Goal: Find specific fact: Find specific fact

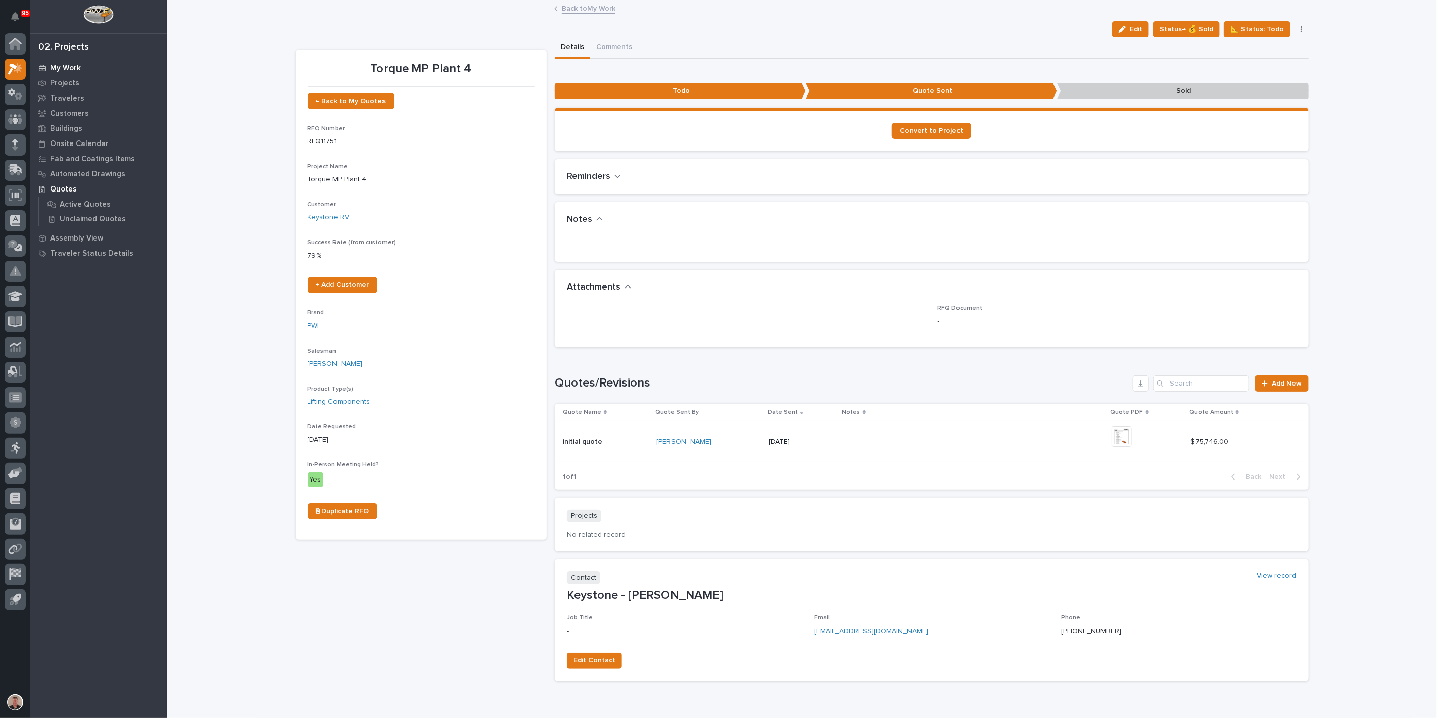
click at [73, 68] on p "My Work" at bounding box center [65, 68] width 31 height 9
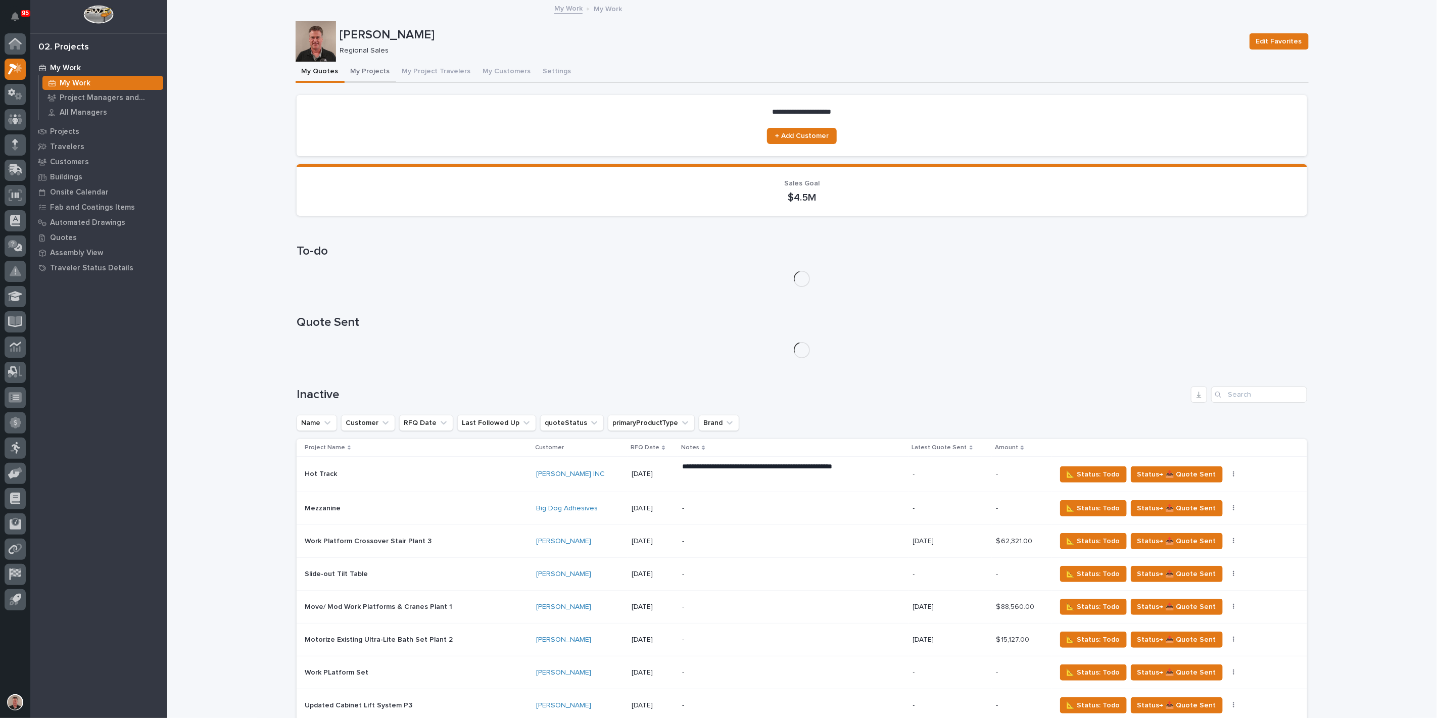
click at [384, 78] on button "My Projects" at bounding box center [371, 72] width 52 height 21
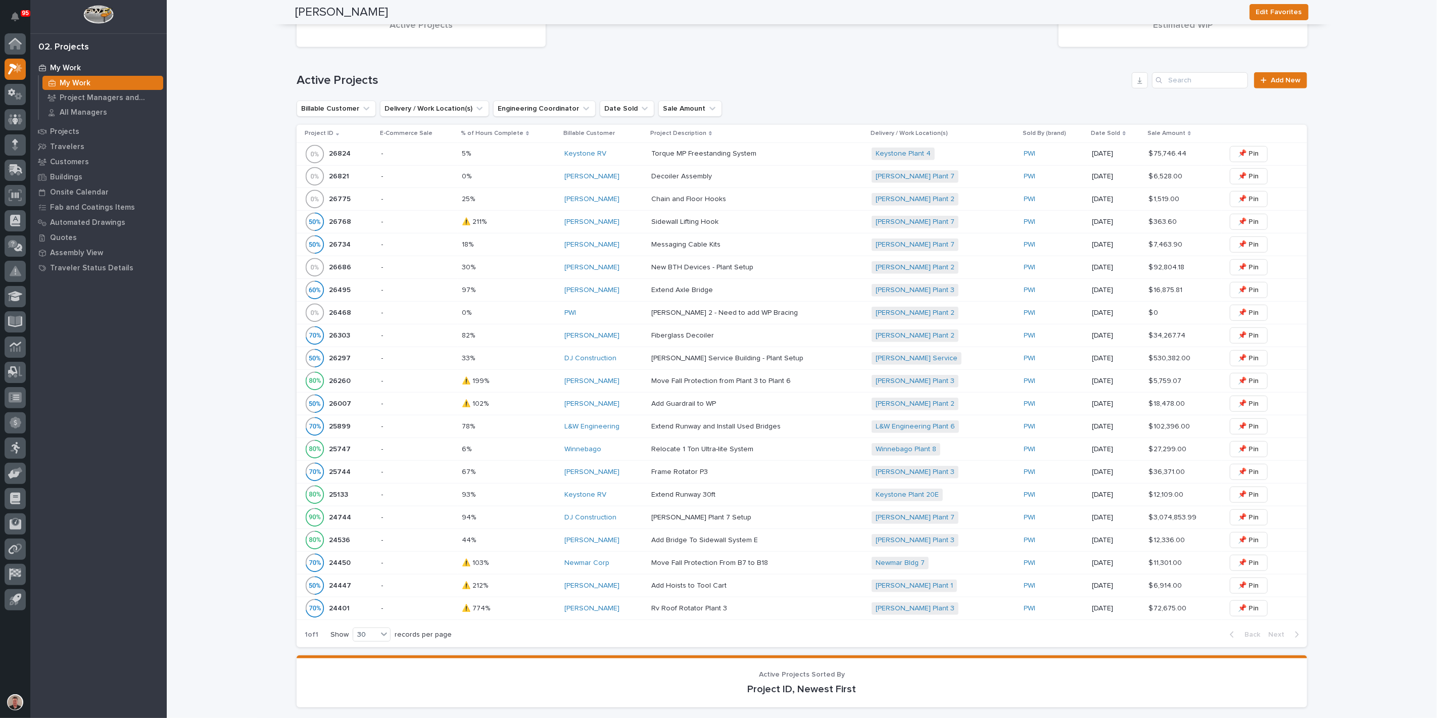
scroll to position [337, 0]
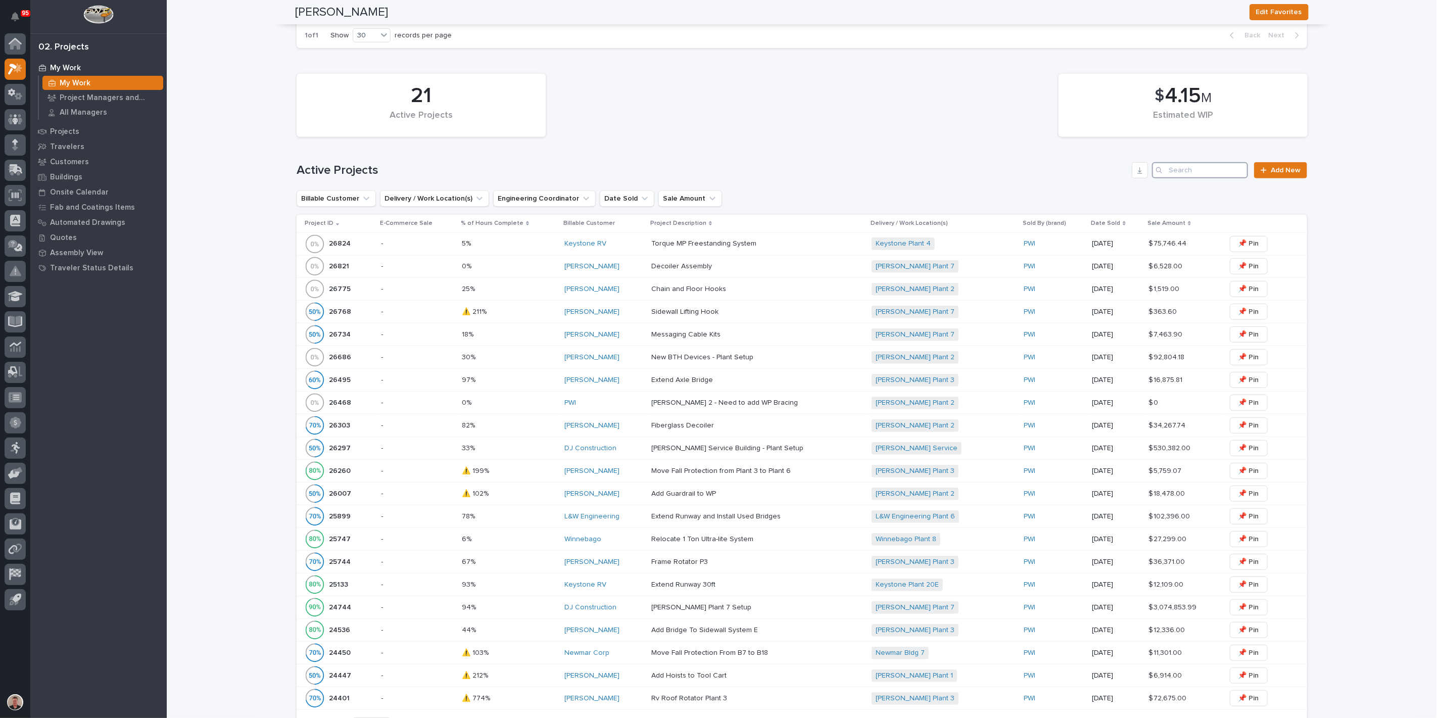
click at [1181, 178] on input "Search" at bounding box center [1200, 170] width 96 height 16
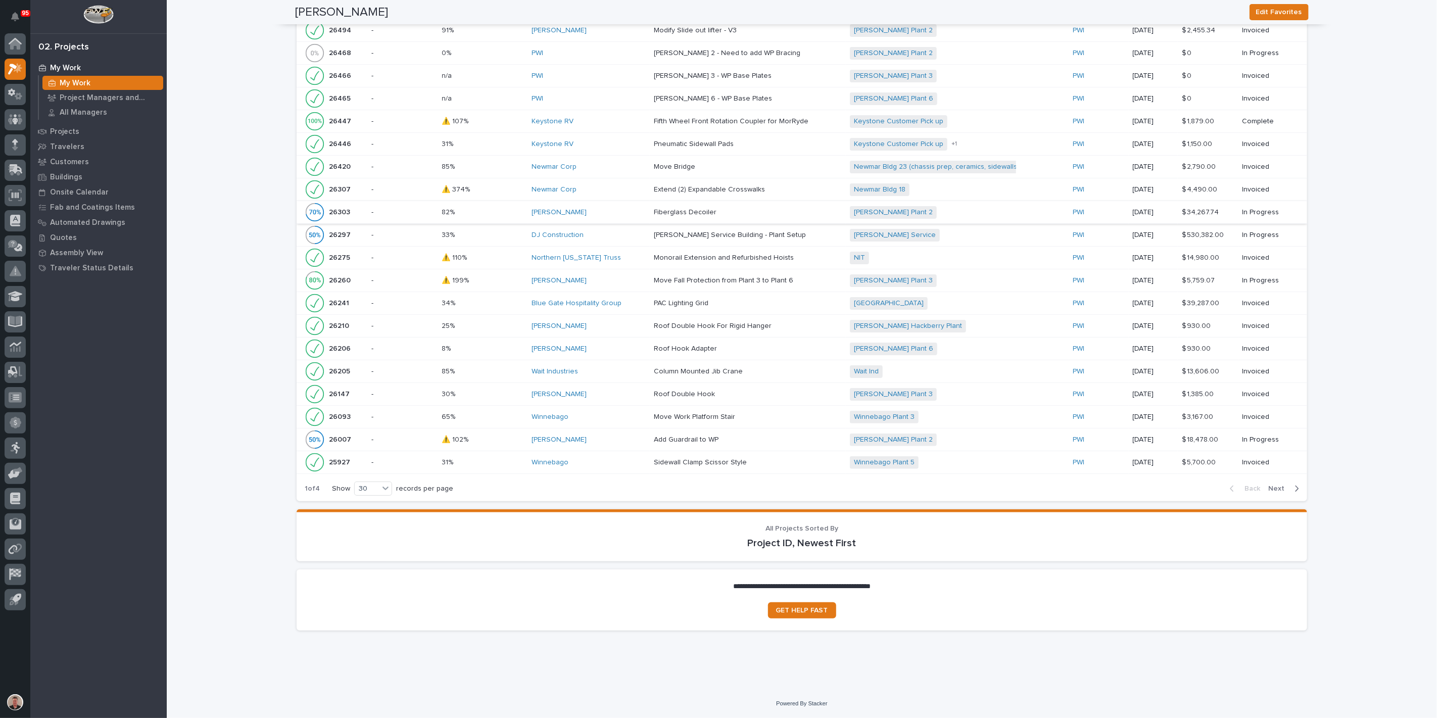
scroll to position [1823, 0]
type input "[PERSON_NAME]"
click at [1277, 484] on span "Next" at bounding box center [1279, 488] width 22 height 9
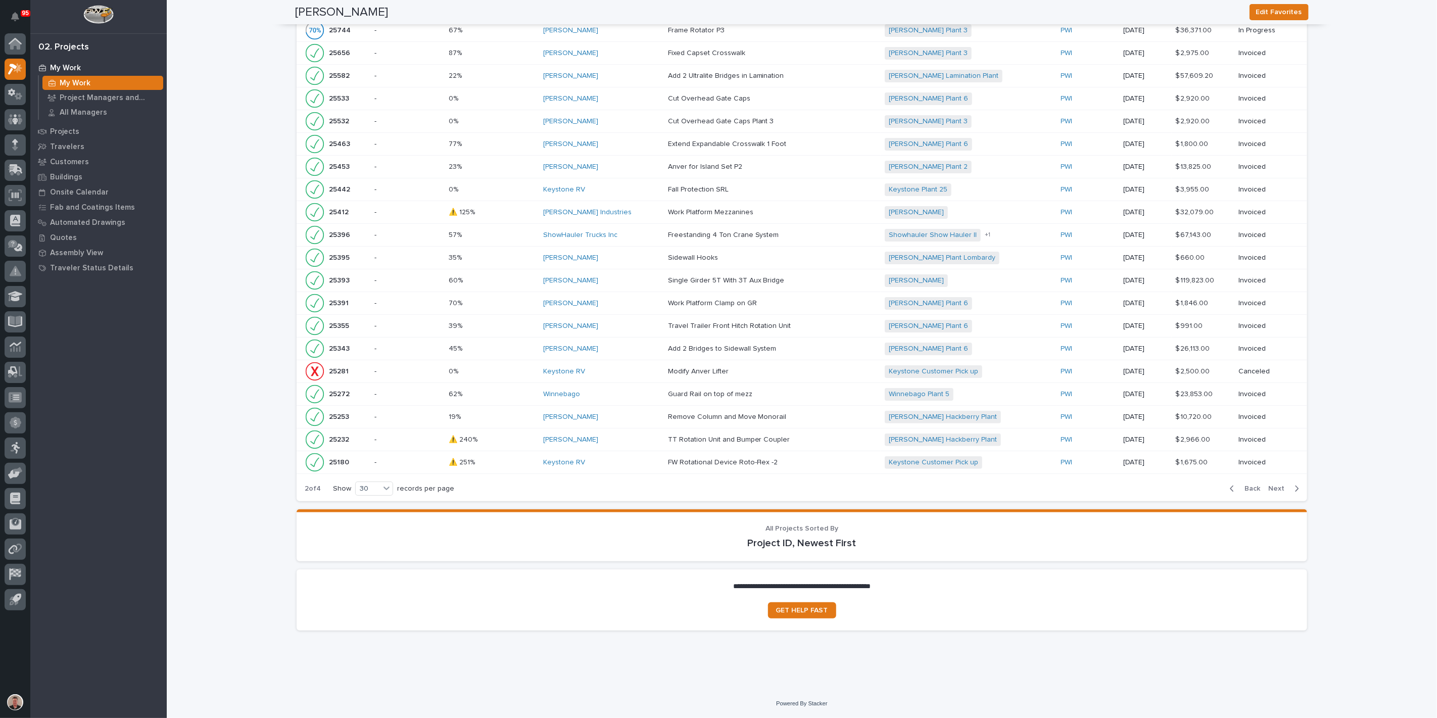
click at [1277, 484] on span "Next" at bounding box center [1279, 488] width 22 height 9
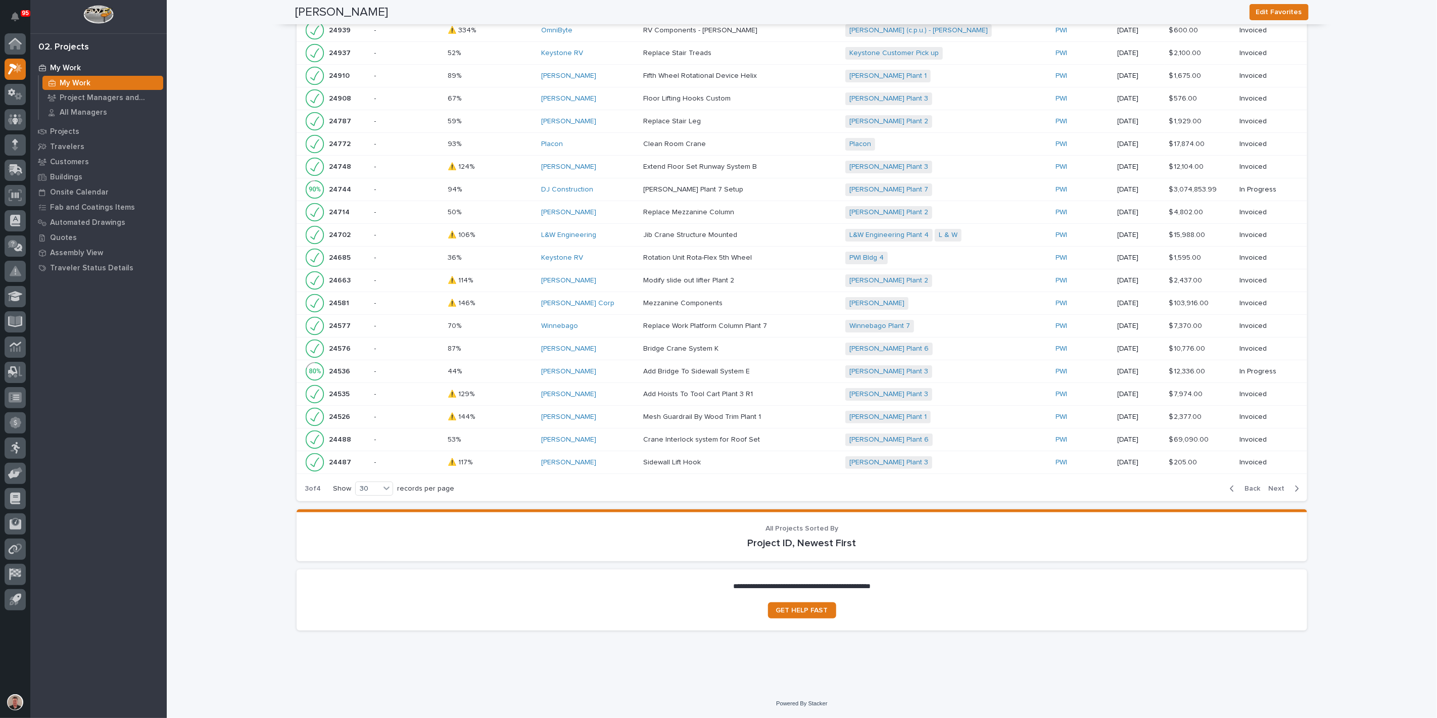
click at [824, 409] on div "Mesh Guardrail By Wood Trim Plant 1 Mesh Guardrail By Wood Trim Plant 1" at bounding box center [740, 417] width 194 height 17
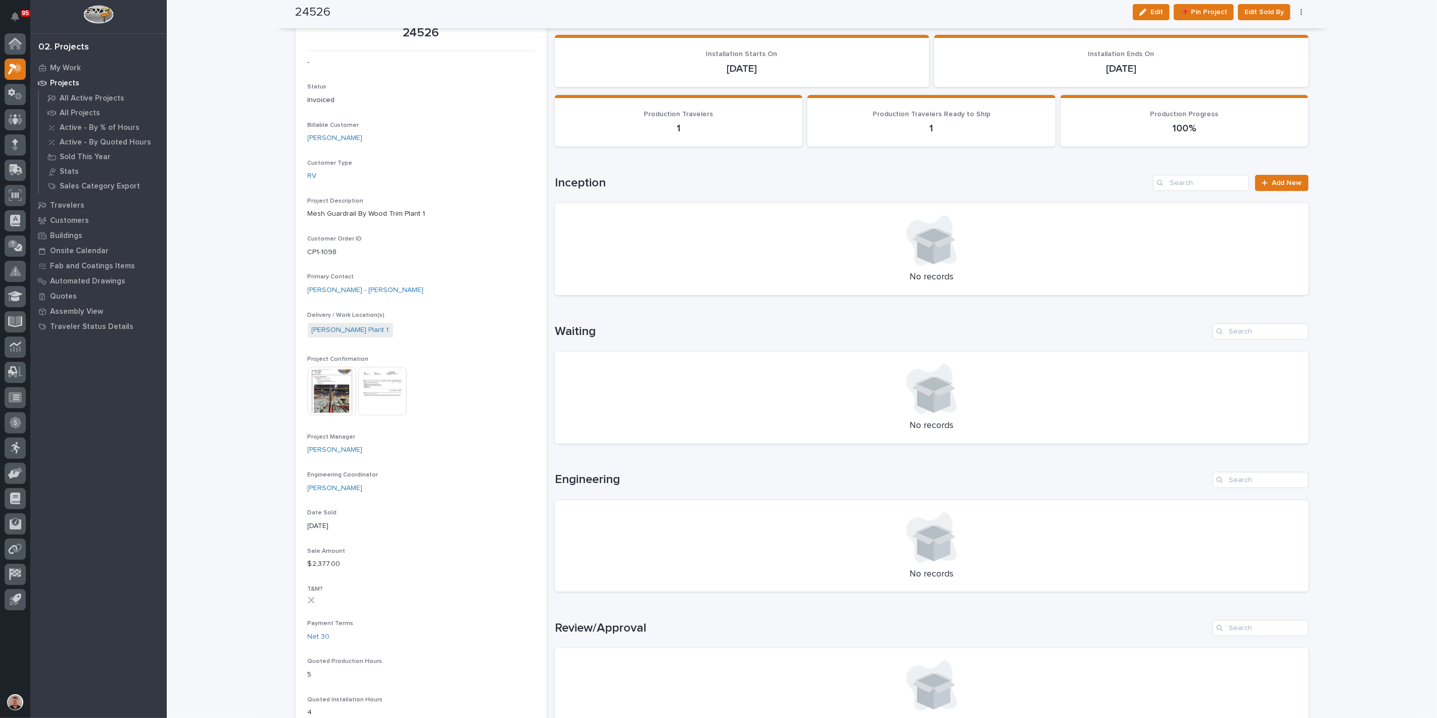
scroll to position [25, 0]
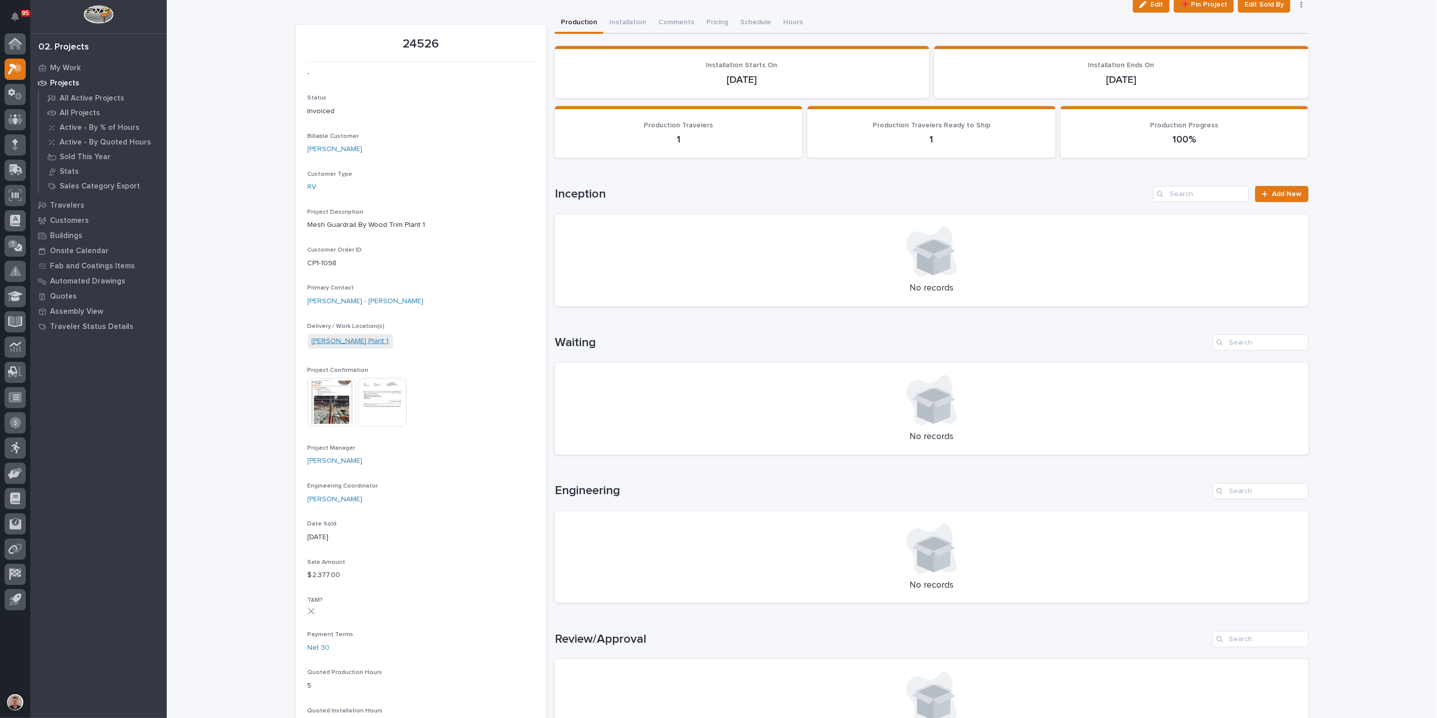
click at [352, 347] on link "[PERSON_NAME] Plant 1" at bounding box center [350, 341] width 77 height 11
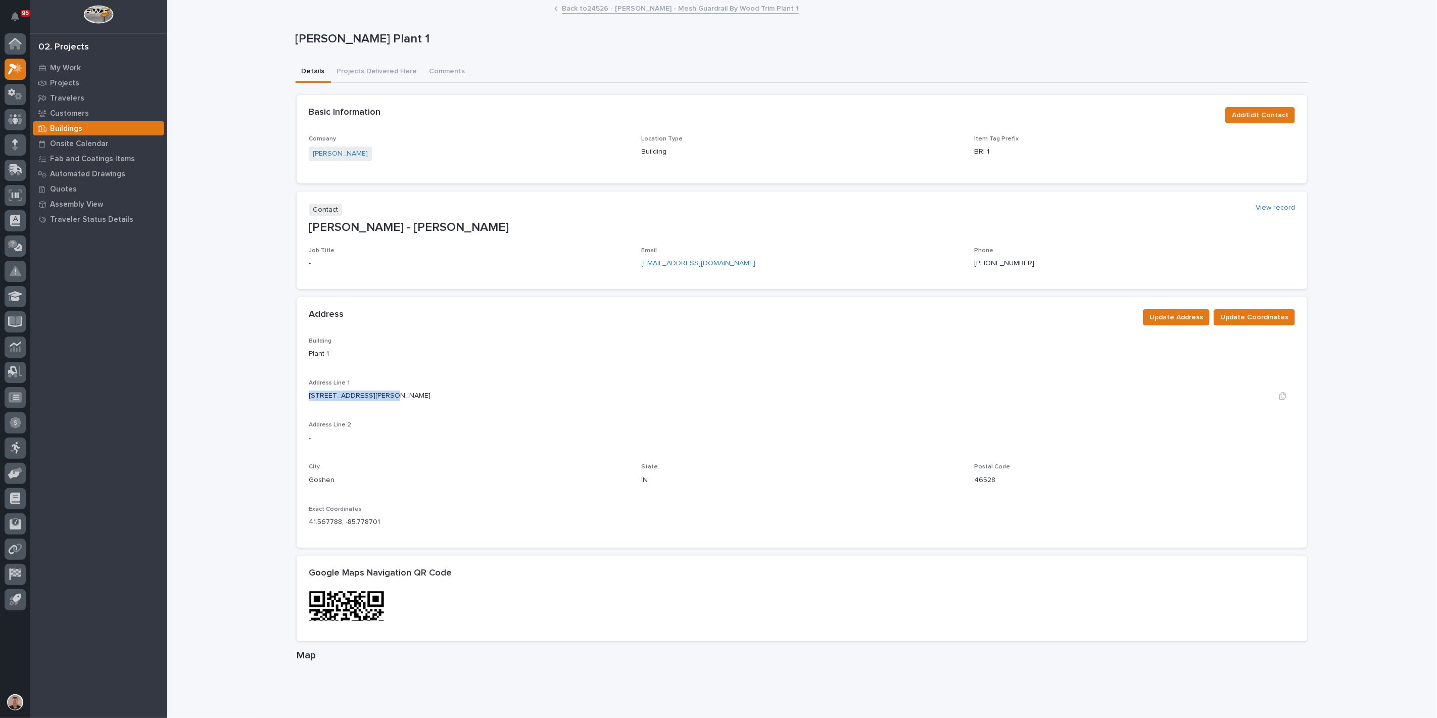
drag, startPoint x: 308, startPoint y: 472, endPoint x: 397, endPoint y: 477, distance: 89.5
click at [397, 401] on div "[STREET_ADDRESS][PERSON_NAME]" at bounding box center [802, 396] width 986 height 11
copy p "[STREET_ADDRESS][PERSON_NAME]"
